Goal: Task Accomplishment & Management: Use online tool/utility

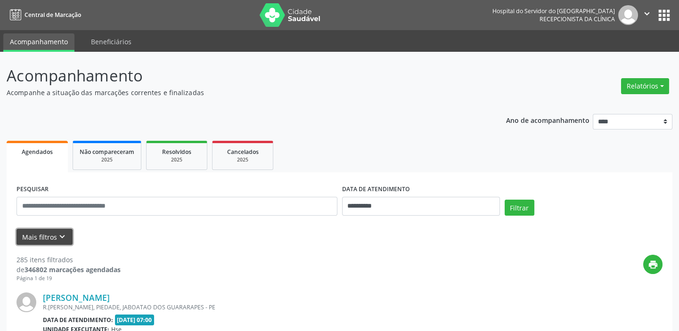
click at [45, 240] on button "Mais filtros keyboard_arrow_down" at bounding box center [45, 237] width 56 height 17
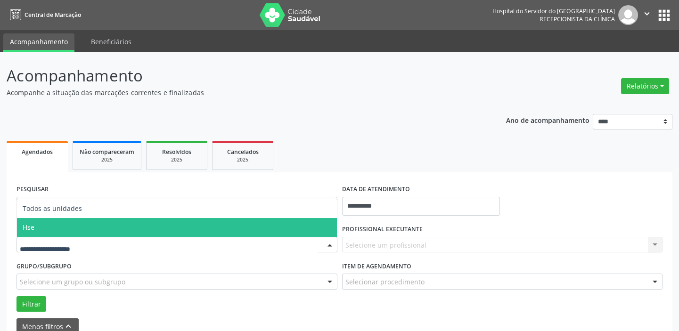
click at [42, 223] on span "Hse" at bounding box center [177, 227] width 320 height 19
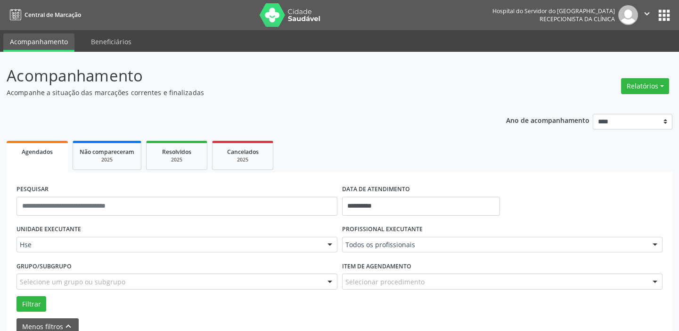
click at [437, 240] on div "Todos os profissionais" at bounding box center [502, 245] width 321 height 16
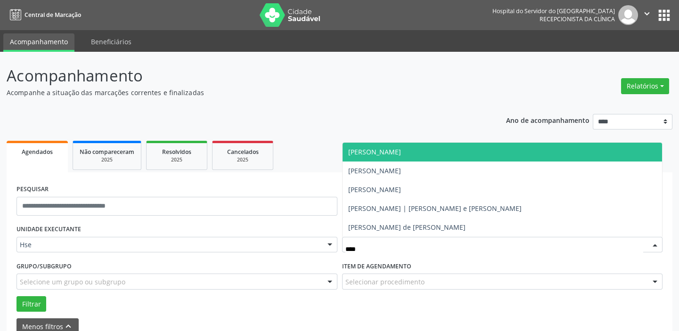
type input "*****"
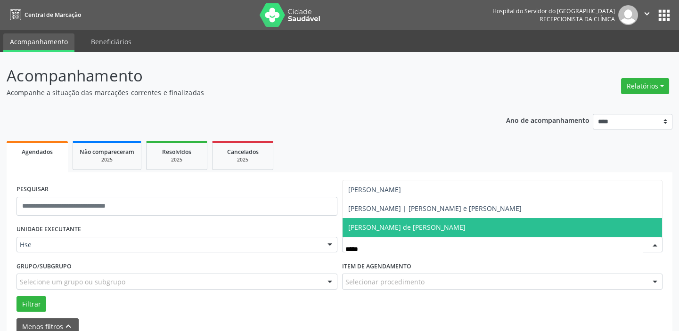
click at [418, 229] on span "[PERSON_NAME] de [PERSON_NAME]" at bounding box center [406, 227] width 117 height 9
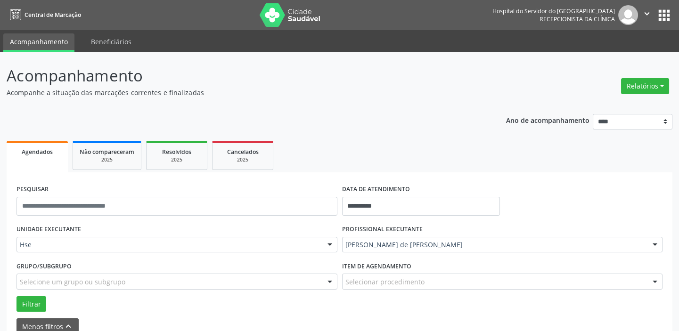
click at [661, 283] on div at bounding box center [655, 282] width 14 height 16
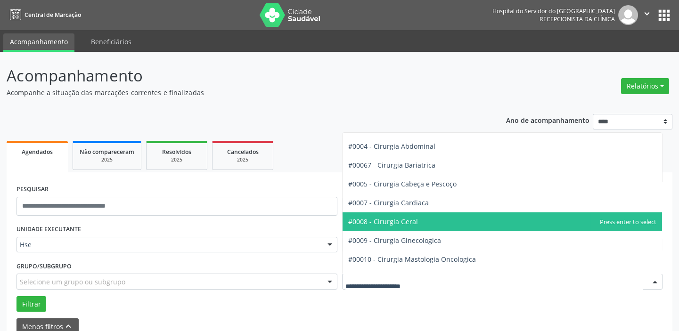
scroll to position [85, 0]
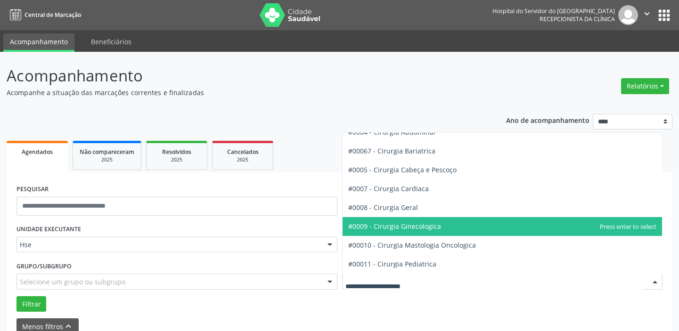
click at [430, 225] on span "#0009 - Cirurgia Ginecologica" at bounding box center [394, 226] width 93 height 9
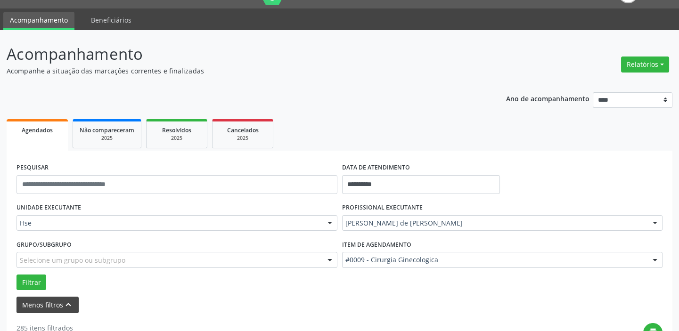
scroll to position [42, 0]
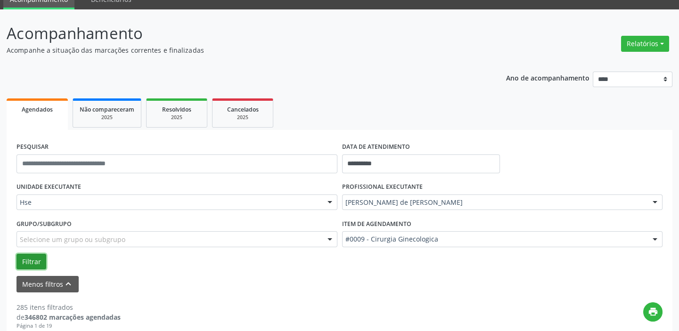
click at [33, 264] on button "Filtrar" at bounding box center [32, 262] width 30 height 16
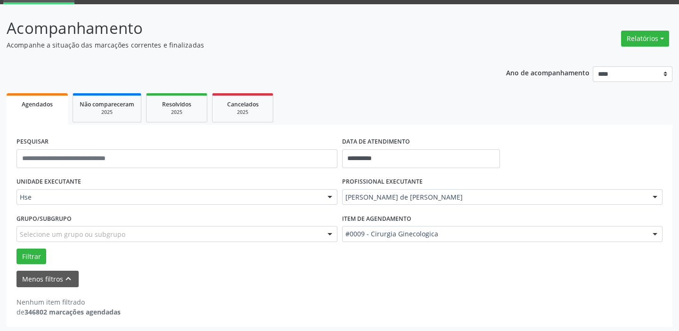
scroll to position [49, 0]
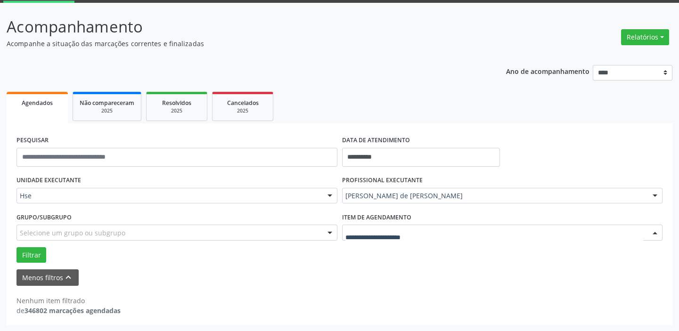
click at [646, 230] on div at bounding box center [502, 233] width 321 height 16
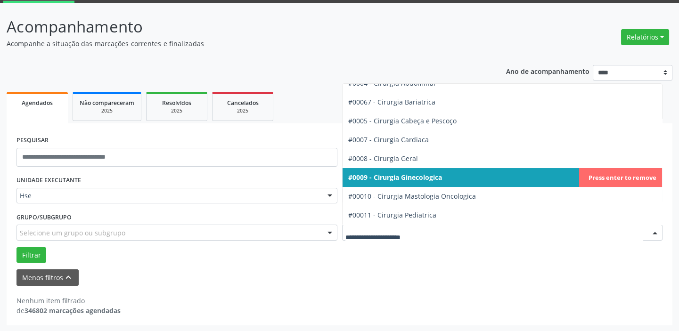
click at [397, 181] on span "#0009 - Cirurgia Ginecologica" at bounding box center [503, 177] width 320 height 19
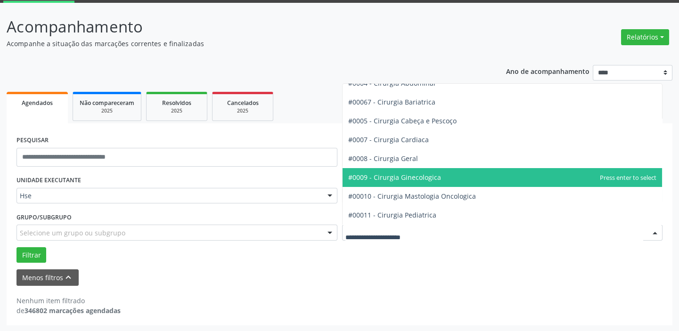
click at [444, 232] on div at bounding box center [502, 233] width 321 height 16
click at [399, 180] on span "#0009 - Cirurgia Ginecologica" at bounding box center [394, 177] width 93 height 9
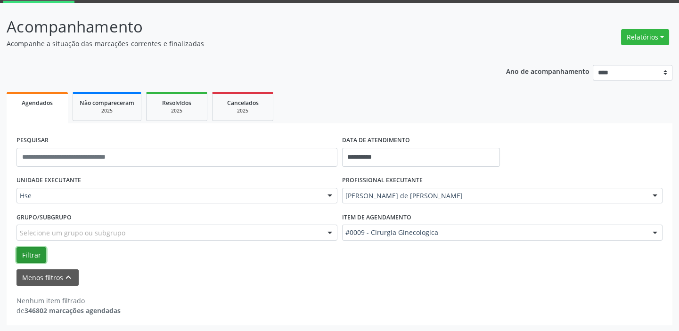
click at [32, 257] on button "Filtrar" at bounding box center [32, 256] width 30 height 16
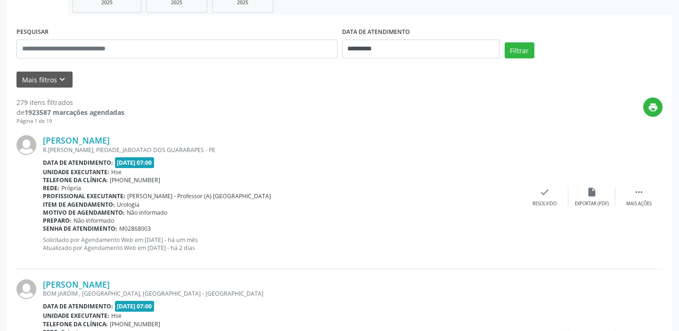
scroll to position [42, 0]
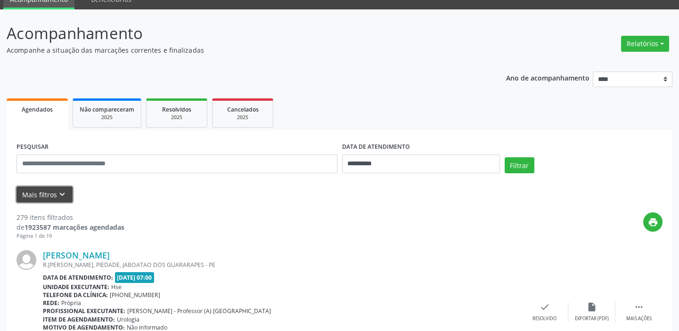
click at [50, 200] on button "Mais filtros keyboard_arrow_down" at bounding box center [45, 195] width 56 height 17
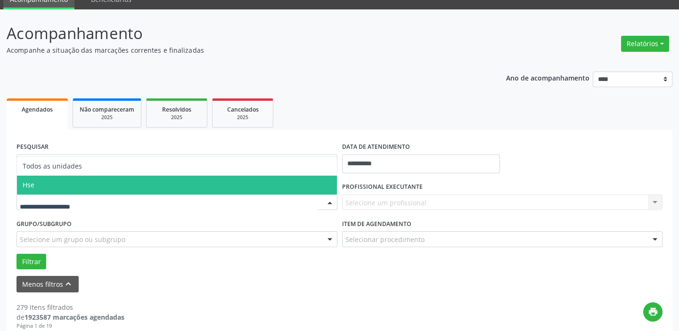
click at [41, 183] on span "Hse" at bounding box center [177, 185] width 320 height 19
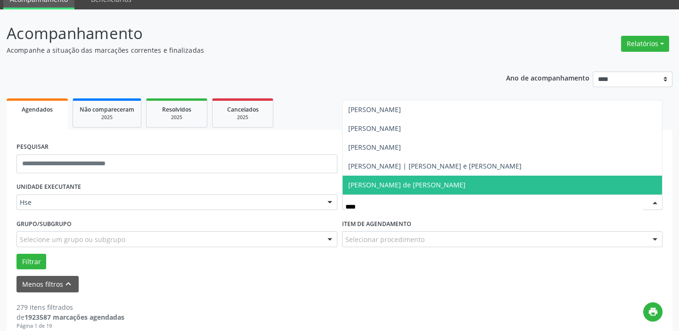
type input "*****"
click at [398, 188] on span "[PERSON_NAME] de [PERSON_NAME]" at bounding box center [406, 185] width 117 height 9
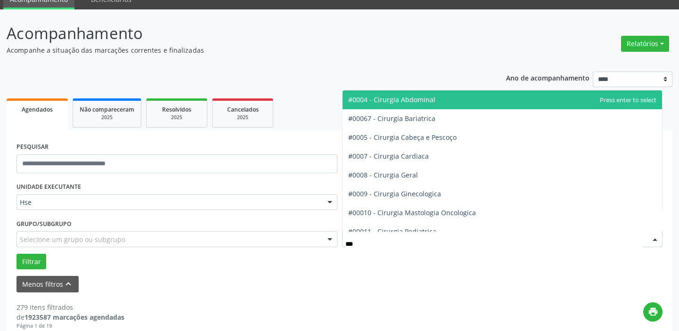
type input "****"
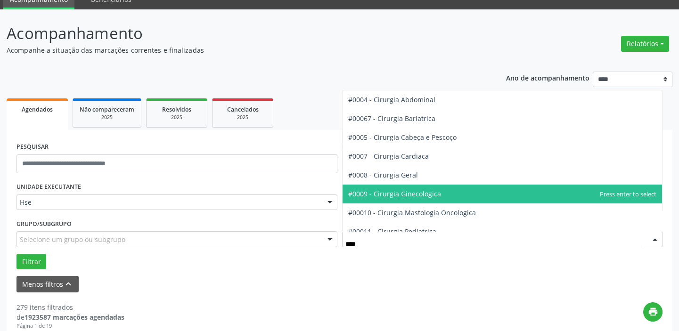
click at [439, 194] on span "#0009 - Cirurgia Ginecologica" at bounding box center [503, 194] width 320 height 19
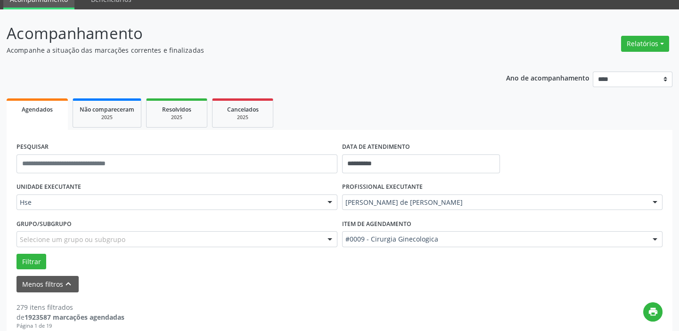
click at [17, 249] on div "Grupo/Subgrupo Selecione um grupo ou subgrupo Todos os grupos e subgrupos Nenhu…" at bounding box center [177, 235] width 326 height 37
click at [26, 259] on button "Filtrar" at bounding box center [32, 262] width 30 height 16
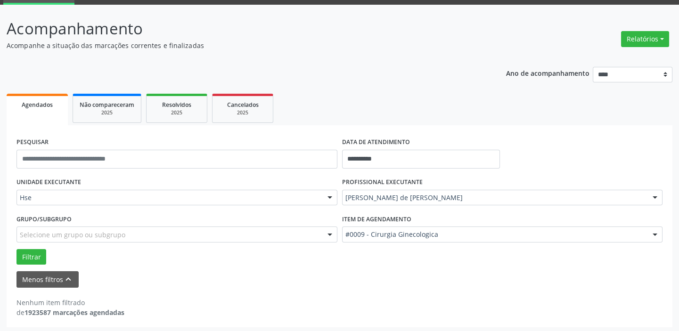
scroll to position [49, 0]
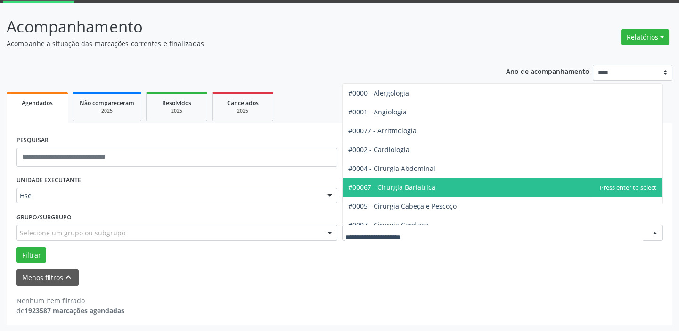
click at [653, 231] on div at bounding box center [655, 233] width 14 height 16
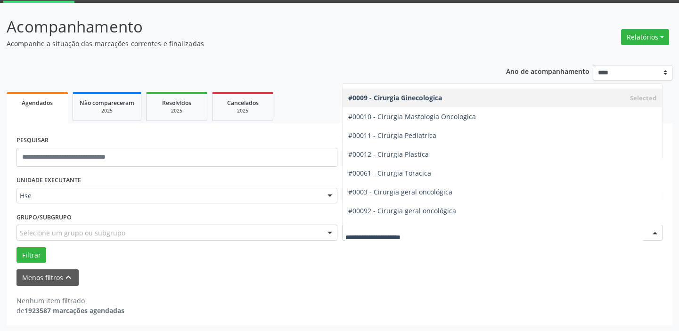
scroll to position [171, 0]
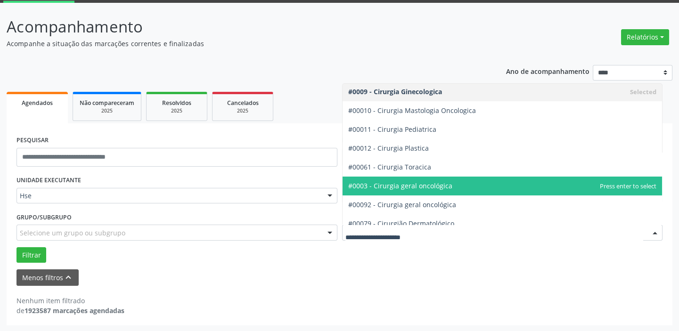
click at [447, 185] on span "#0003 - Cirurgia geral oncológica" at bounding box center [400, 186] width 104 height 9
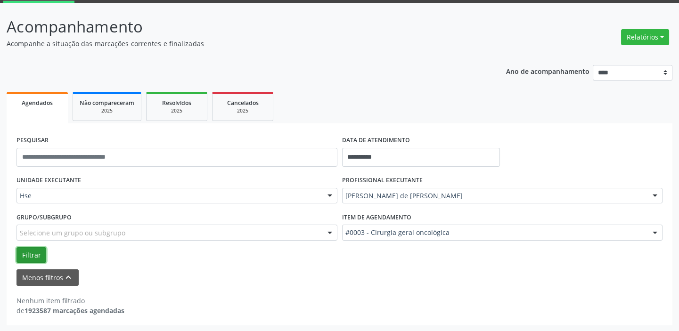
click at [40, 255] on button "Filtrar" at bounding box center [32, 256] width 30 height 16
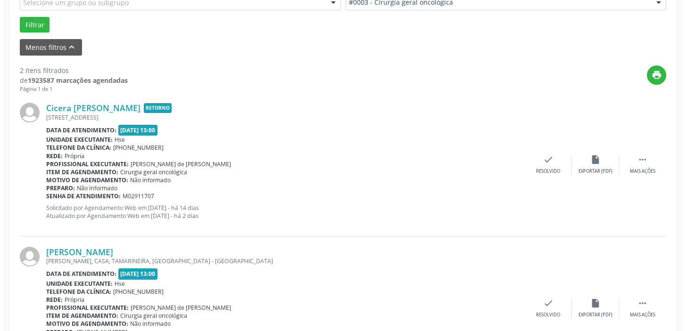
scroll to position [327, 0]
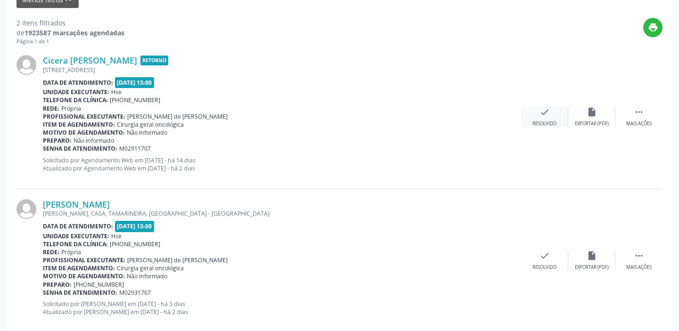
click at [540, 116] on icon "check" at bounding box center [545, 112] width 10 height 10
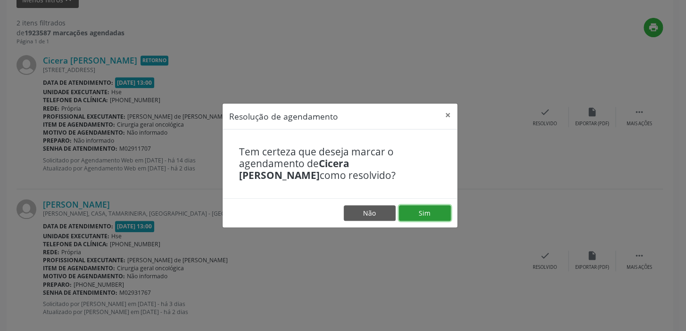
drag, startPoint x: 428, startPoint y: 208, endPoint x: 433, endPoint y: 211, distance: 5.7
click at [429, 209] on button "Sim" at bounding box center [425, 214] width 52 height 16
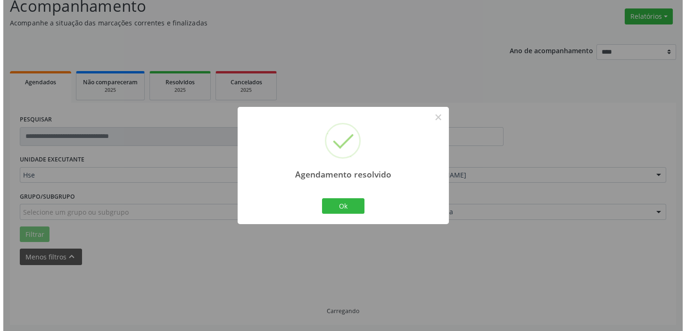
scroll to position [201, 0]
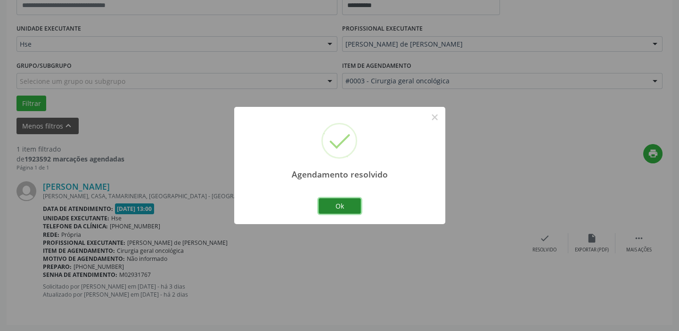
click at [346, 206] on button "Ok" at bounding box center [340, 207] width 42 height 16
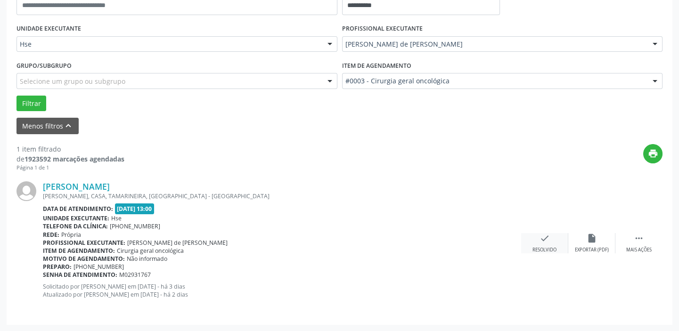
click at [548, 241] on icon "check" at bounding box center [545, 238] width 10 height 10
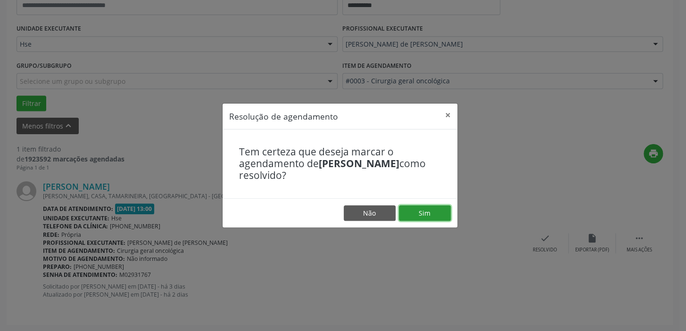
click at [422, 208] on button "Sim" at bounding box center [425, 214] width 52 height 16
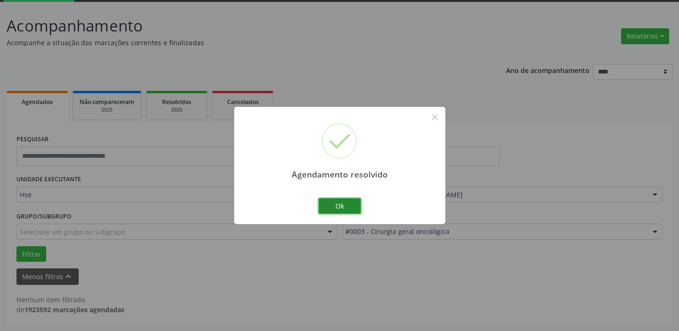
scroll to position [49, 0]
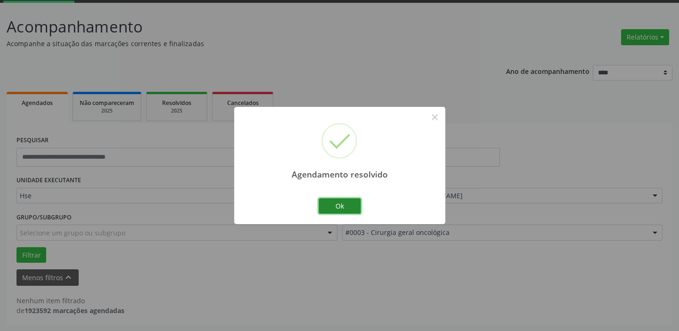
click at [335, 211] on button "Ok" at bounding box center [340, 207] width 42 height 16
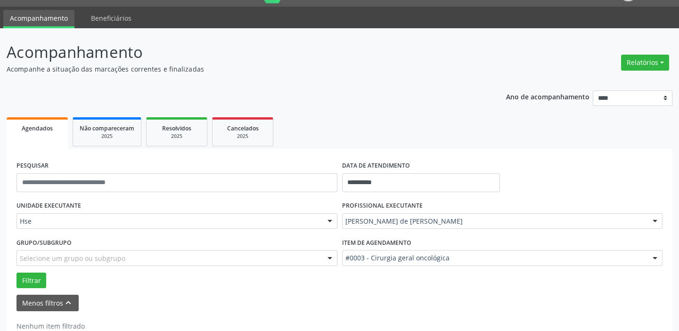
scroll to position [0, 0]
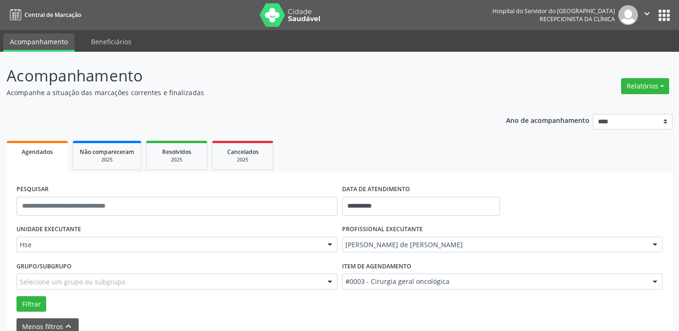
drag, startPoint x: 664, startPoint y: 94, endPoint x: 658, endPoint y: 97, distance: 6.6
click at [664, 94] on div "Relatórios Agendamentos Procedimentos realizados" at bounding box center [645, 86] width 55 height 23
click at [641, 82] on button "Relatórios" at bounding box center [645, 86] width 48 height 16
click at [609, 107] on link "Agendamentos" at bounding box center [618, 105] width 101 height 13
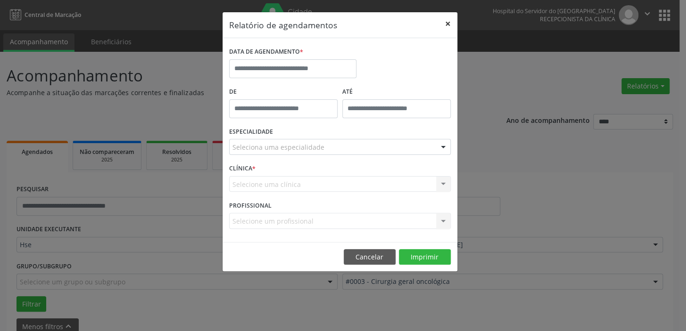
click at [450, 21] on button "×" at bounding box center [448, 23] width 19 height 23
